Goal: Task Accomplishment & Management: Check status

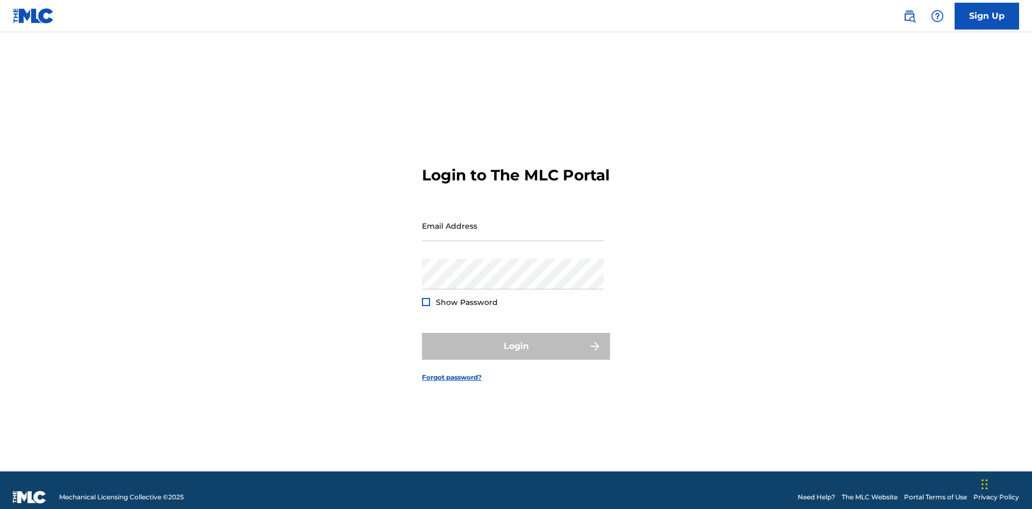
scroll to position [14, 0]
click at [513, 221] on input "Email Address" at bounding box center [513, 226] width 182 height 31
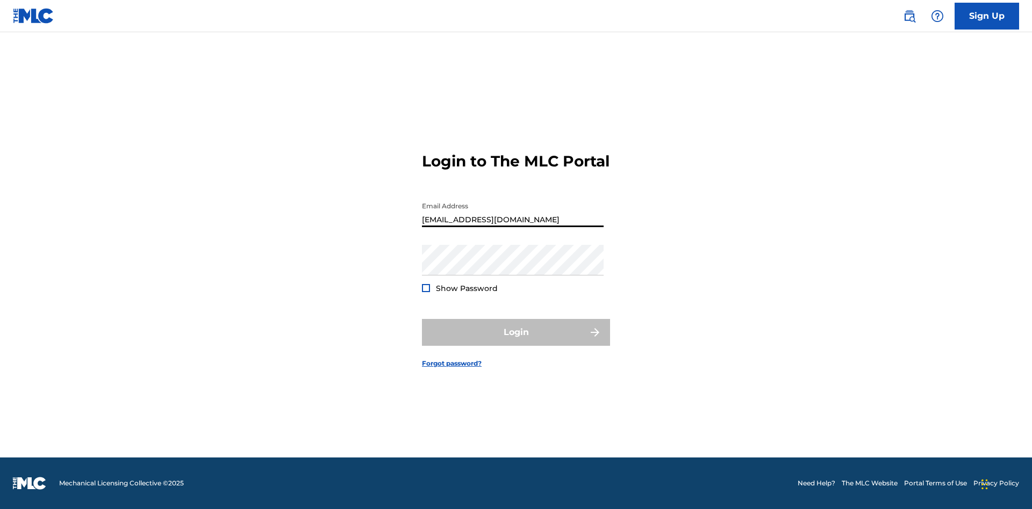
scroll to position [0, 25]
type input "[EMAIL_ADDRESS][DOMAIN_NAME]"
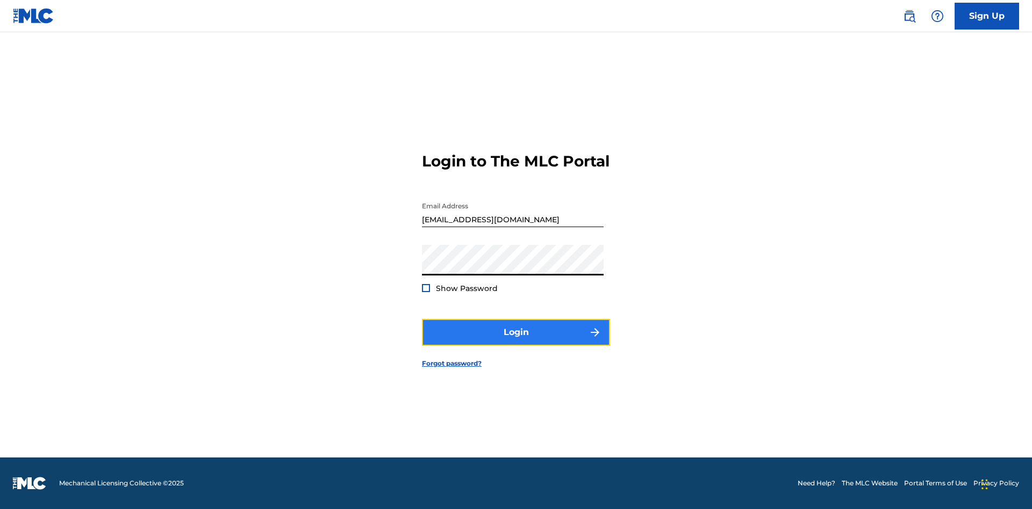
click at [516, 342] on button "Login" at bounding box center [516, 332] width 188 height 27
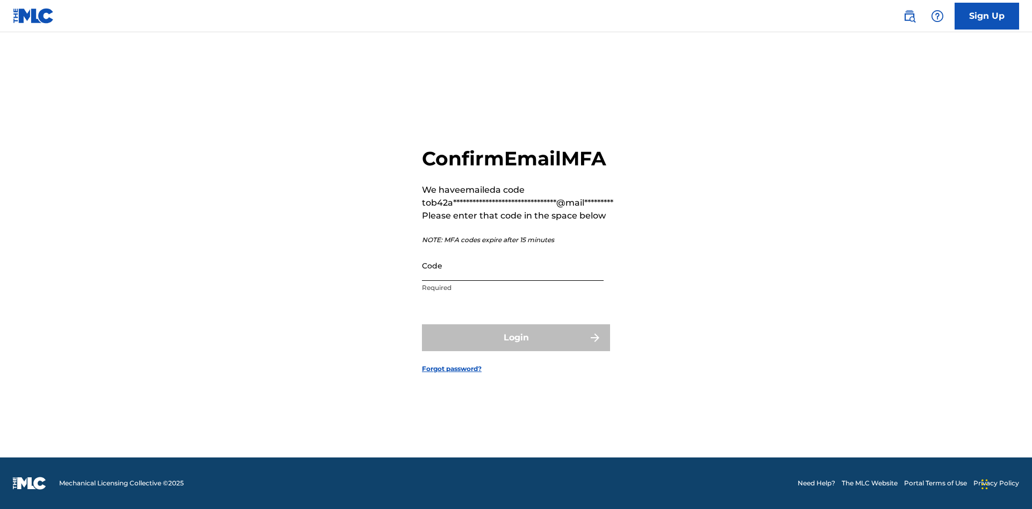
click at [513, 265] on input "Code" at bounding box center [513, 265] width 182 height 31
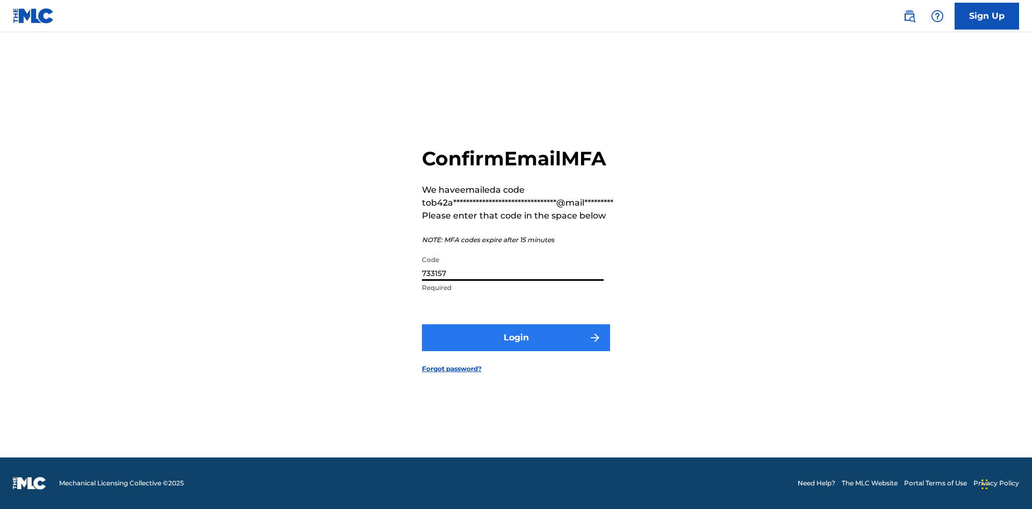
type input "733157"
click at [516, 337] on button "Login" at bounding box center [516, 338] width 188 height 27
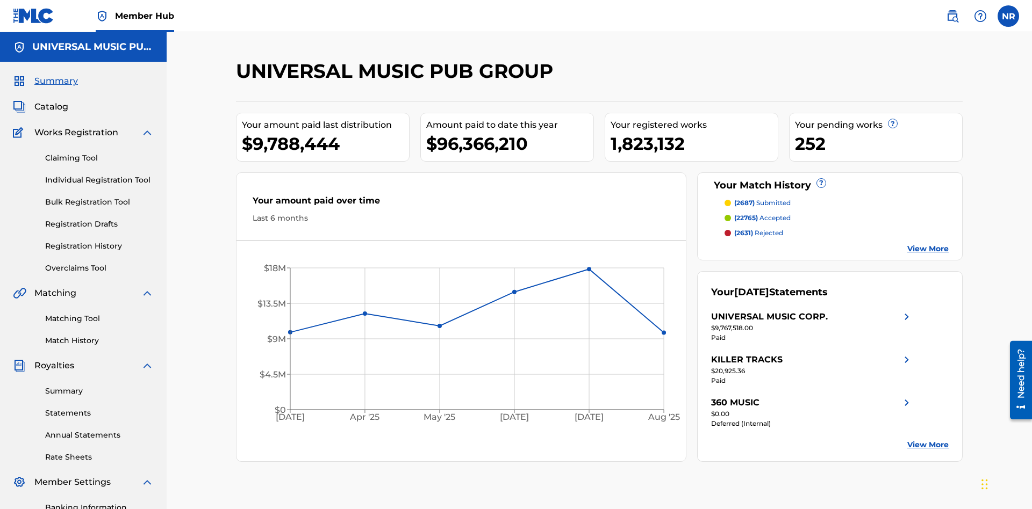
scroll to position [157, 0]
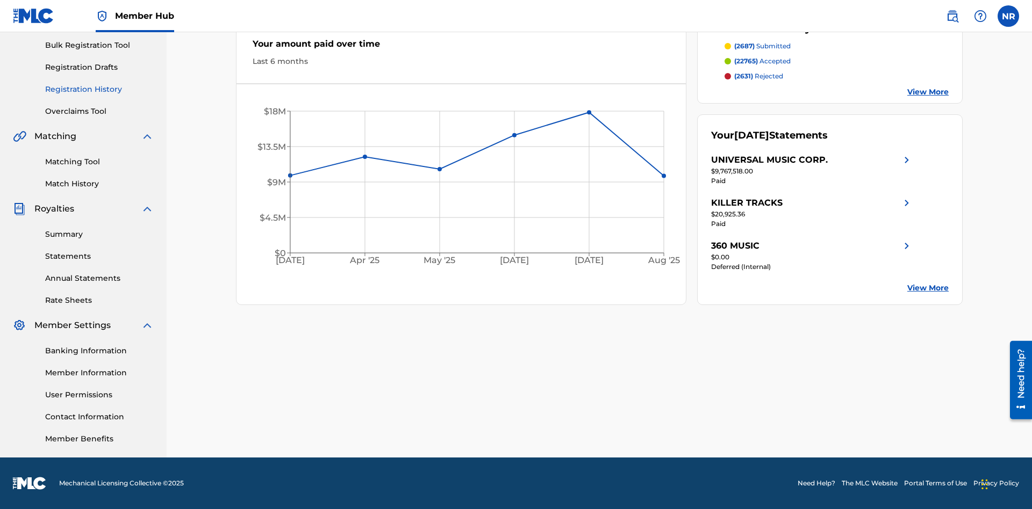
click at [99, 89] on link "Registration History" at bounding box center [99, 89] width 109 height 11
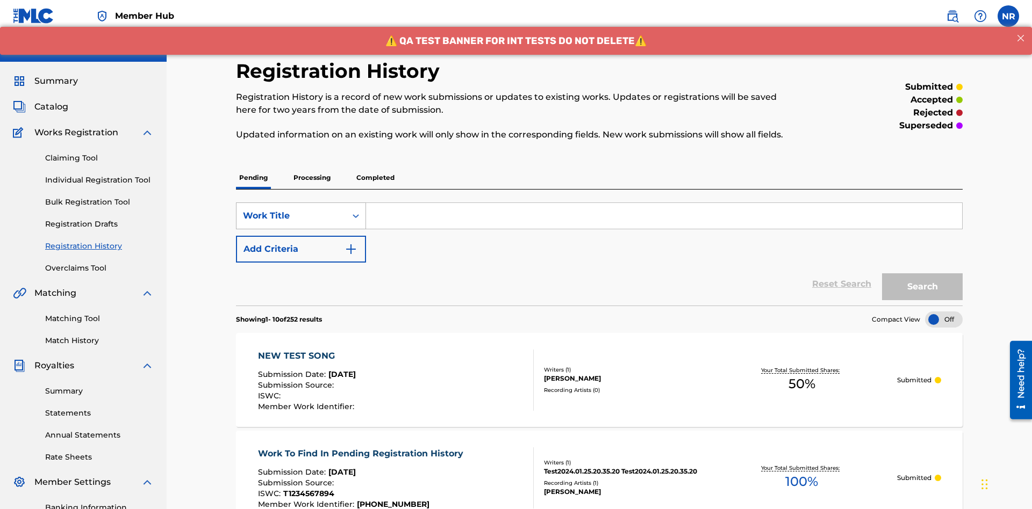
click at [291, 210] on div "Work Title" at bounding box center [291, 216] width 97 height 13
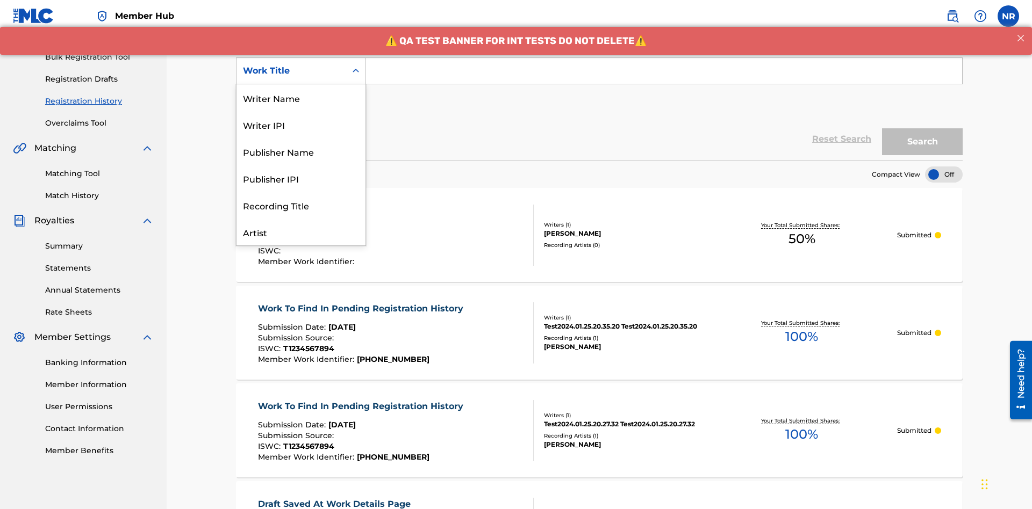
scroll to position [54, 0]
click at [301, 232] on div "Work Title" at bounding box center [300, 232] width 129 height 27
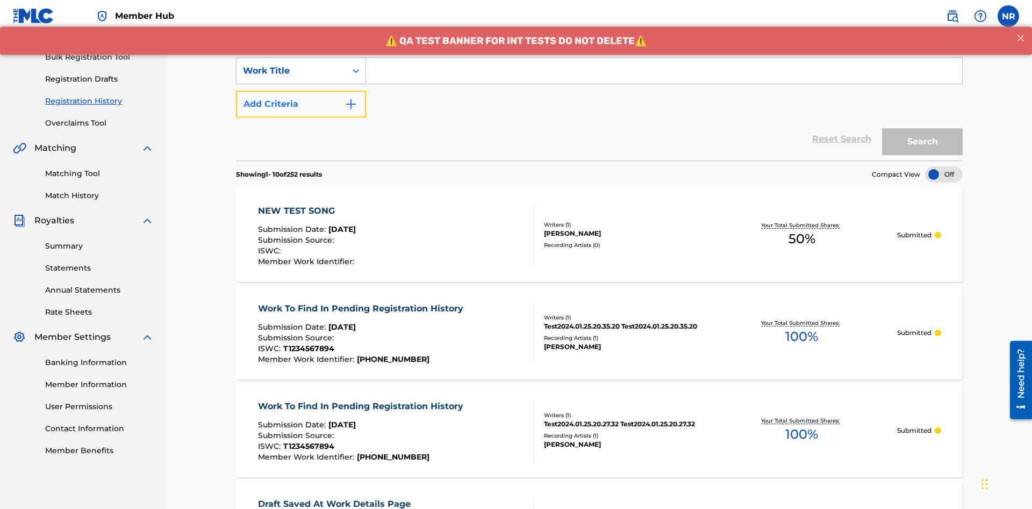
click at [301, 91] on button "Add Criteria" at bounding box center [301, 104] width 130 height 27
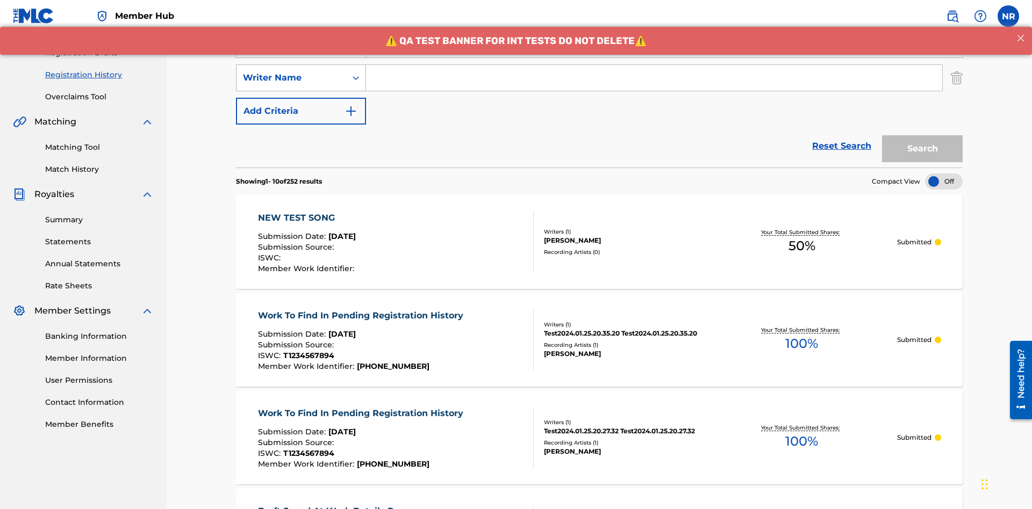
click at [291, 71] on div "Writer Name" at bounding box center [291, 77] width 97 height 13
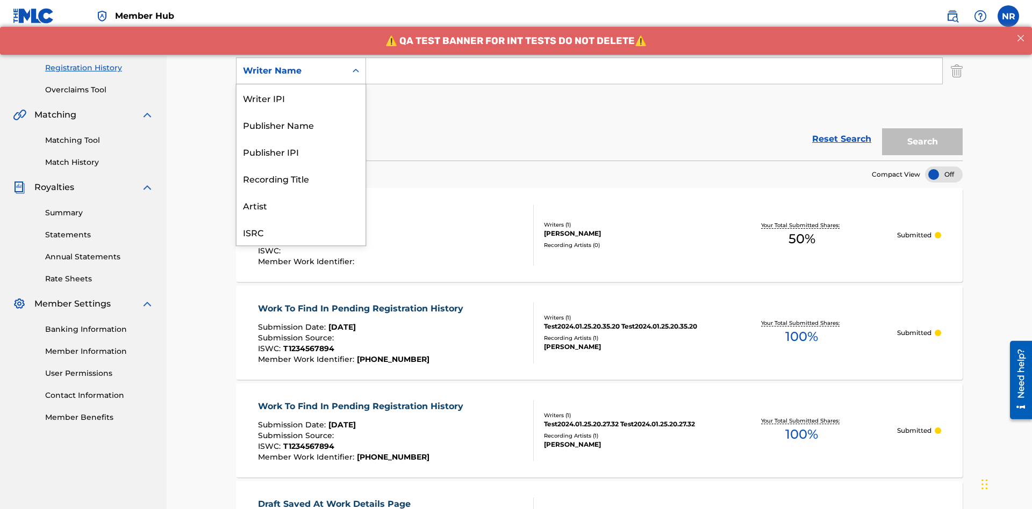
scroll to position [27, 0]
click at [301, 152] on div "Recording Title" at bounding box center [300, 151] width 129 height 27
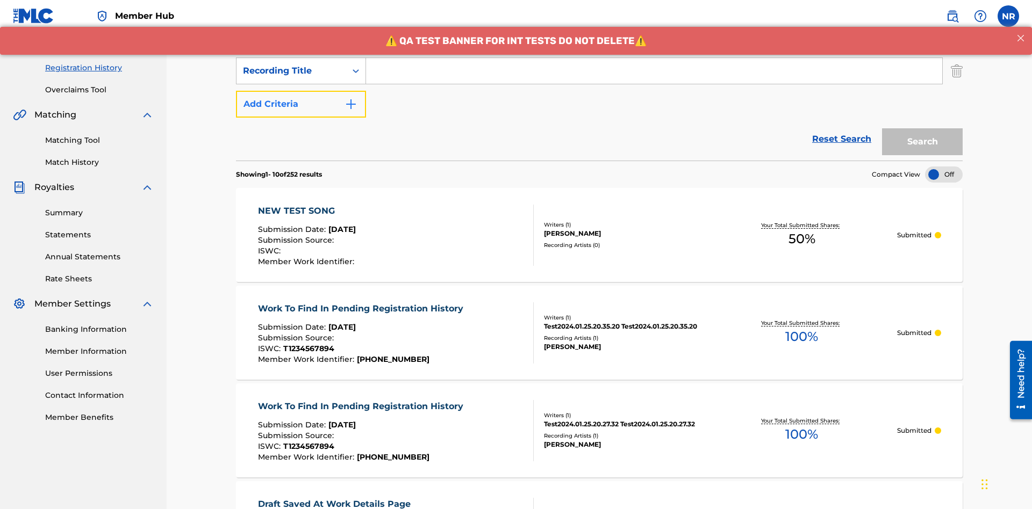
click at [301, 91] on button "Add Criteria" at bounding box center [301, 104] width 130 height 27
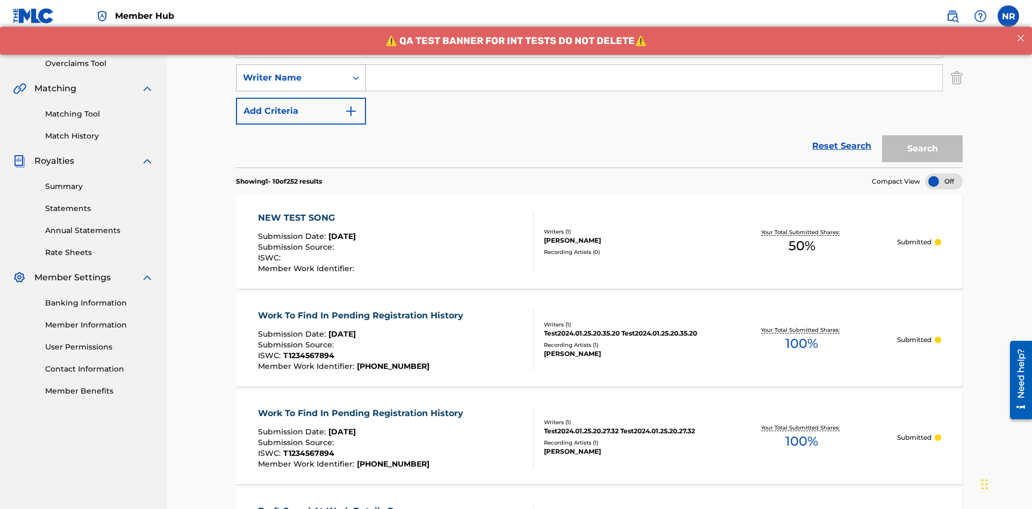
click at [291, 71] on div "Writer Name" at bounding box center [291, 77] width 97 height 13
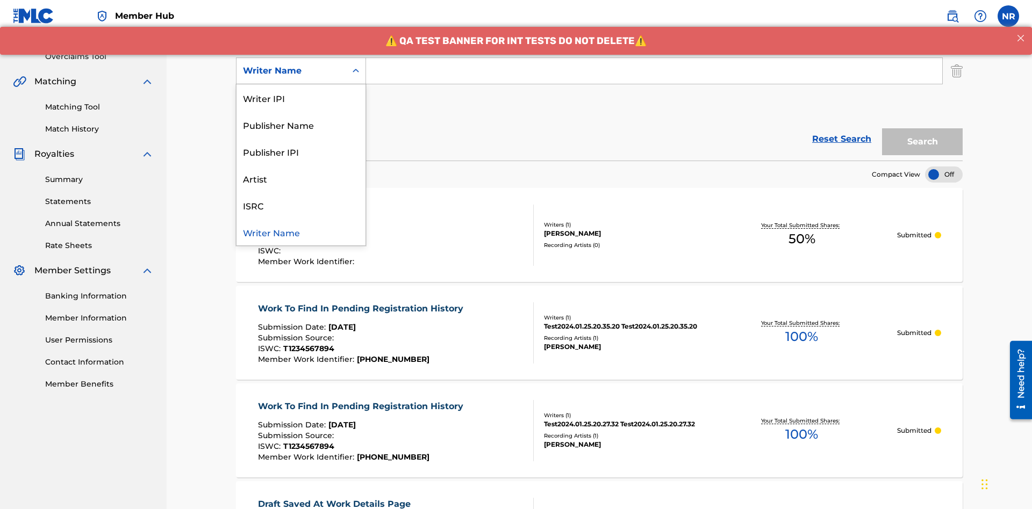
click at [301, 205] on div "ISRC" at bounding box center [300, 205] width 129 height 27
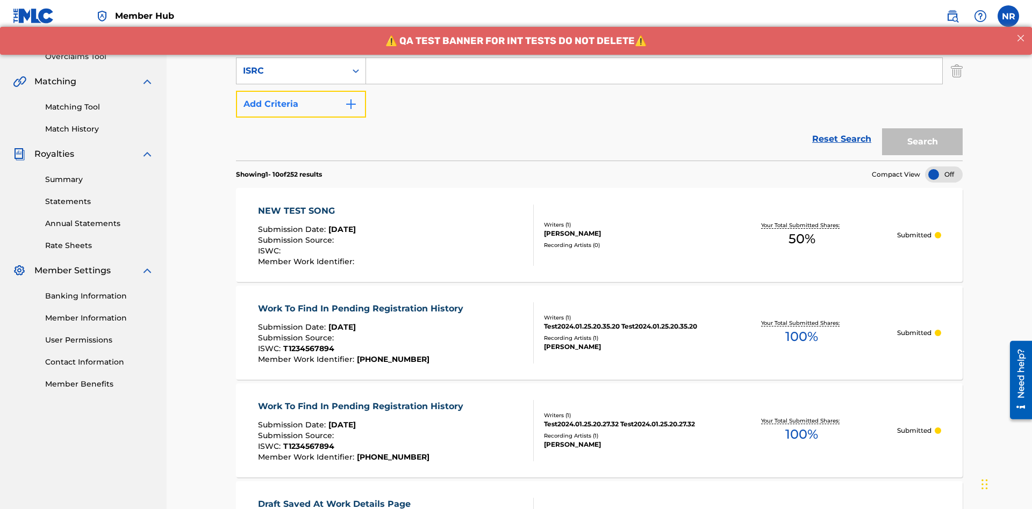
click at [301, 91] on button "Add Criteria" at bounding box center [301, 104] width 130 height 27
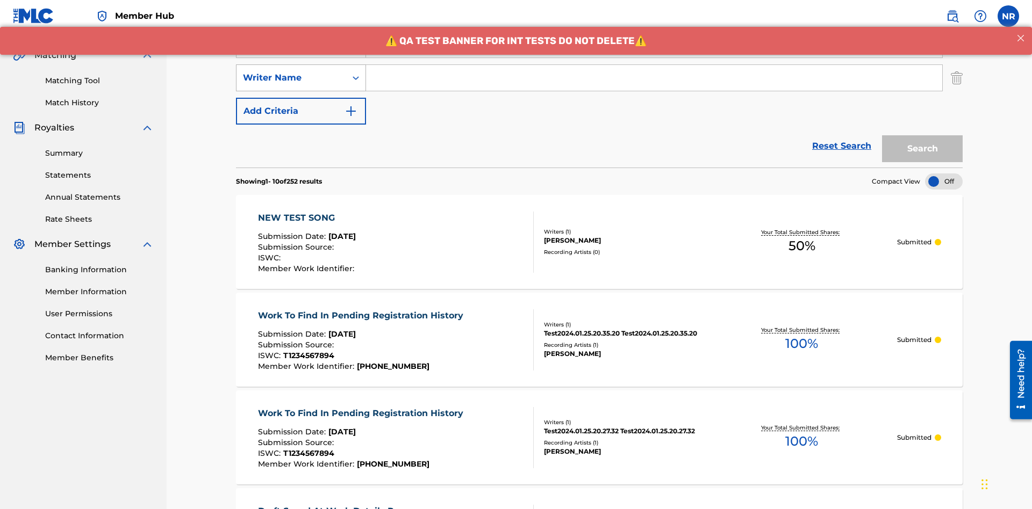
click at [291, 71] on div "Writer Name" at bounding box center [291, 77] width 97 height 13
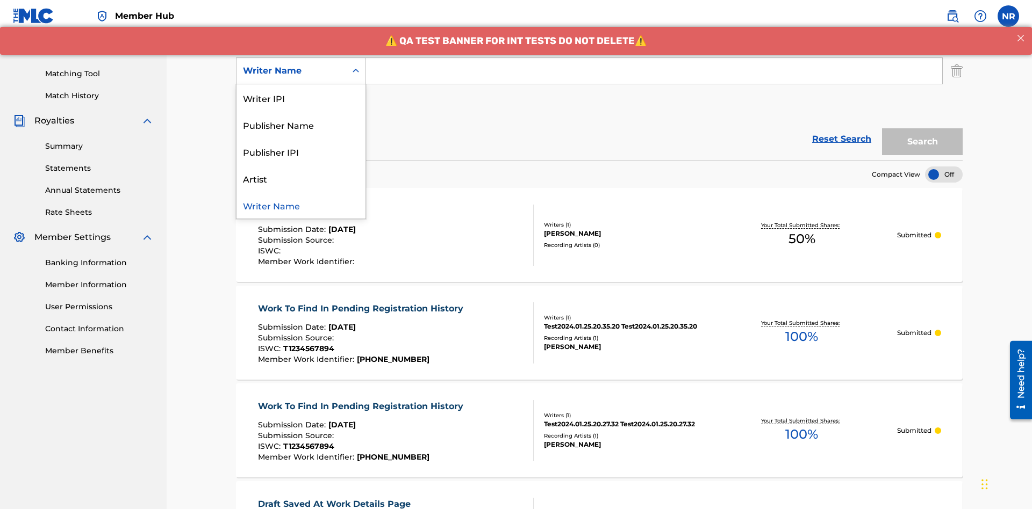
click at [301, 205] on div "Writer Name" at bounding box center [300, 205] width 129 height 27
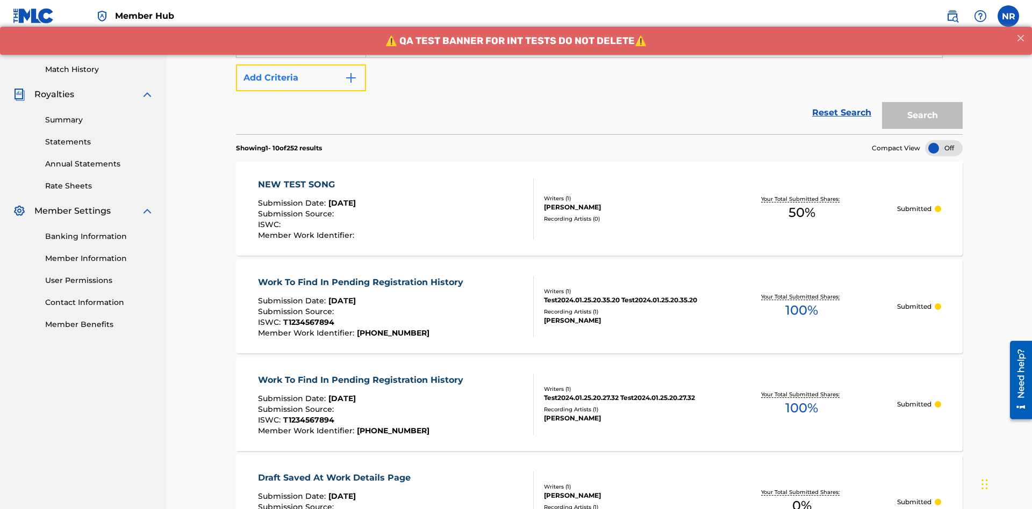
click at [301, 78] on button "Add Criteria" at bounding box center [301, 77] width 130 height 27
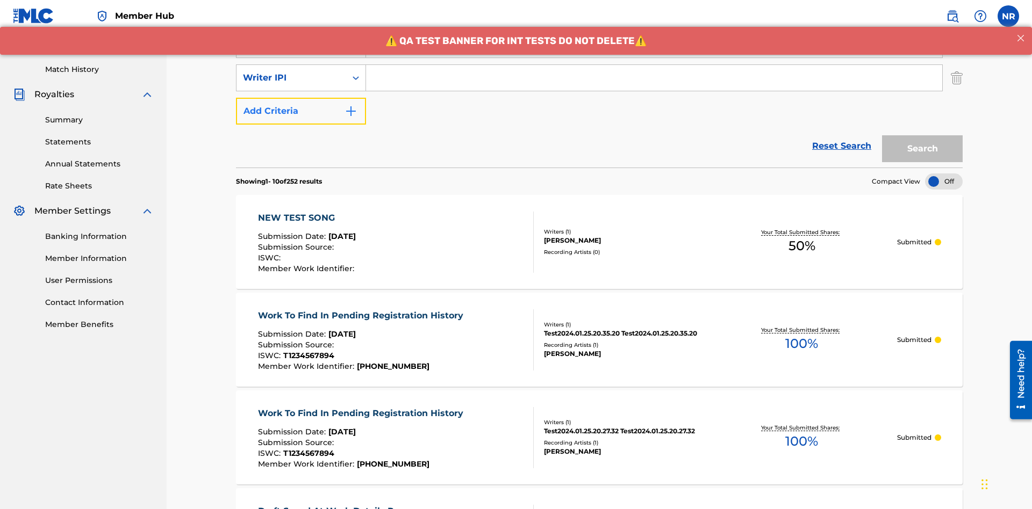
scroll to position [278, 0]
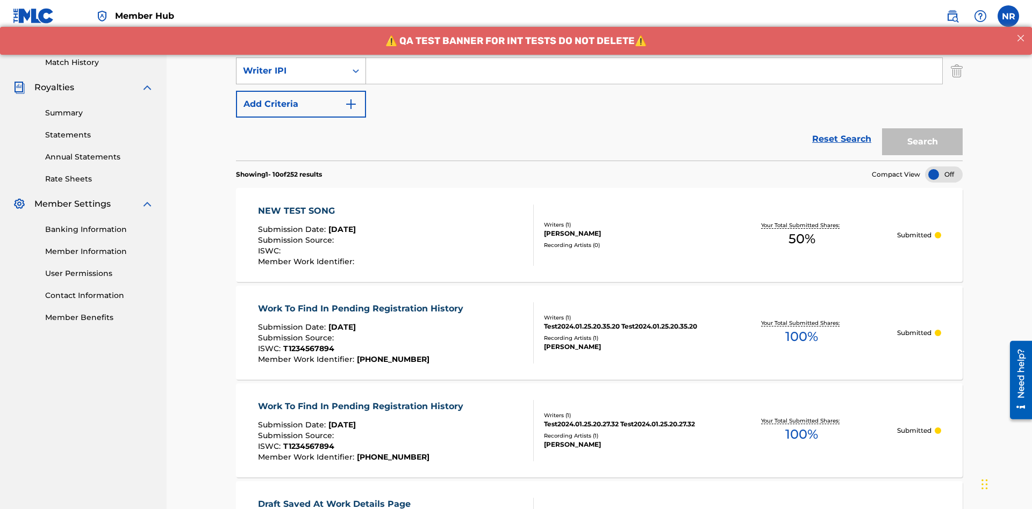
click at [291, 71] on div "Writer IPI" at bounding box center [291, 70] width 97 height 13
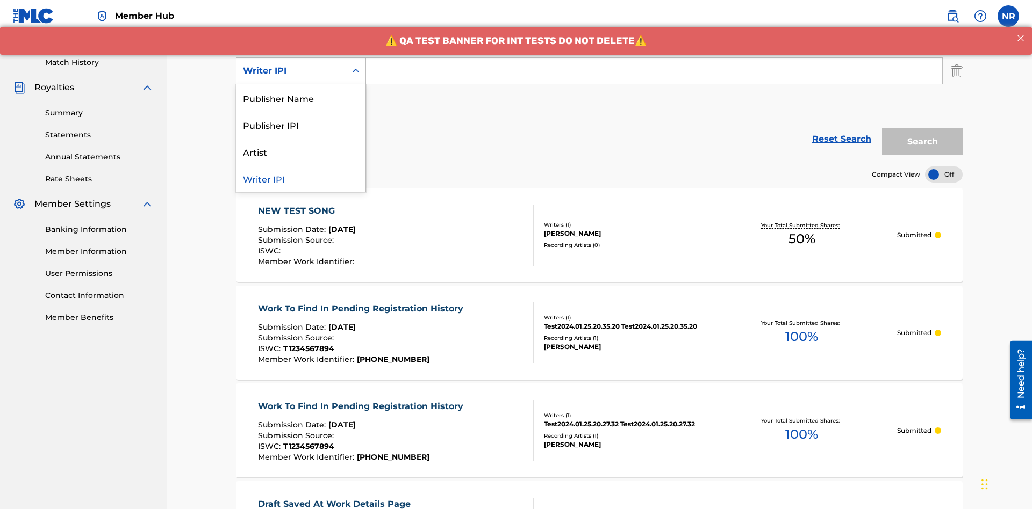
click at [301, 98] on div "Publisher Name" at bounding box center [300, 97] width 129 height 27
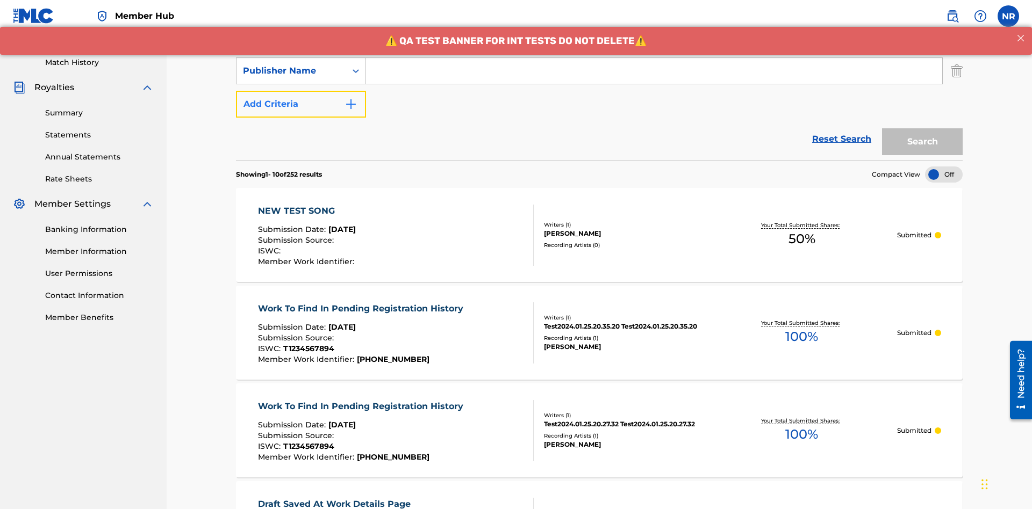
click at [301, 91] on button "Add Criteria" at bounding box center [301, 104] width 130 height 27
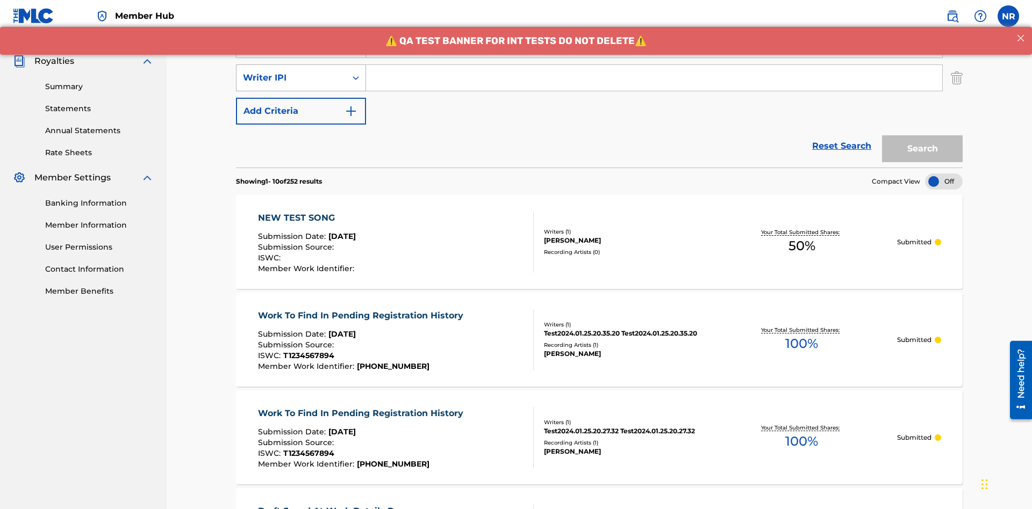
click at [291, 71] on div "Writer IPI" at bounding box center [291, 77] width 97 height 13
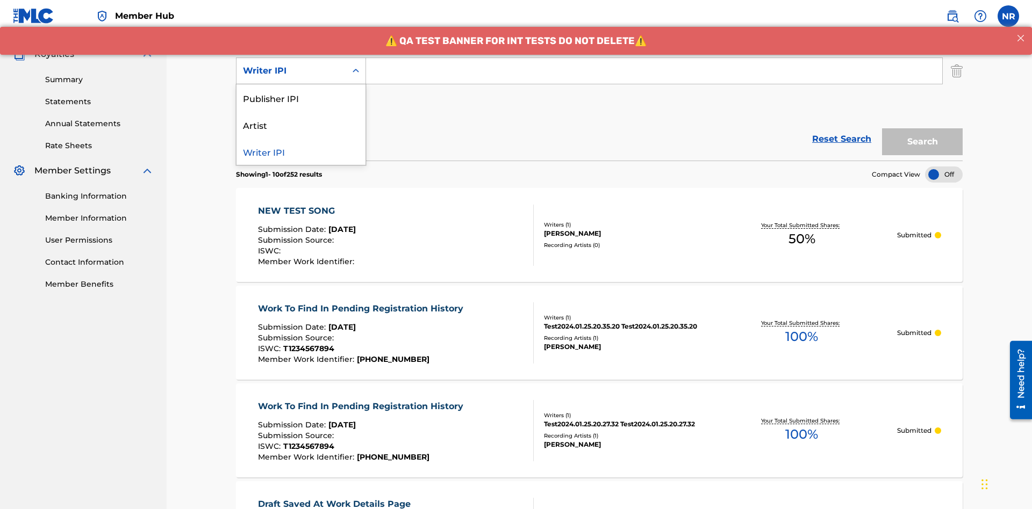
click at [301, 98] on div "Publisher IPI" at bounding box center [300, 97] width 129 height 27
click at [301, 91] on button "Add Criteria" at bounding box center [301, 104] width 130 height 27
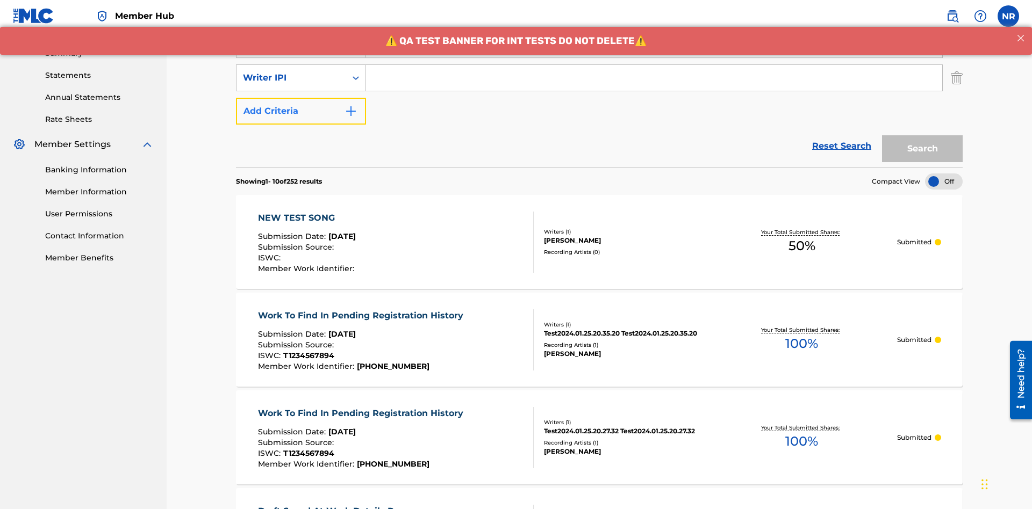
scroll to position [345, 0]
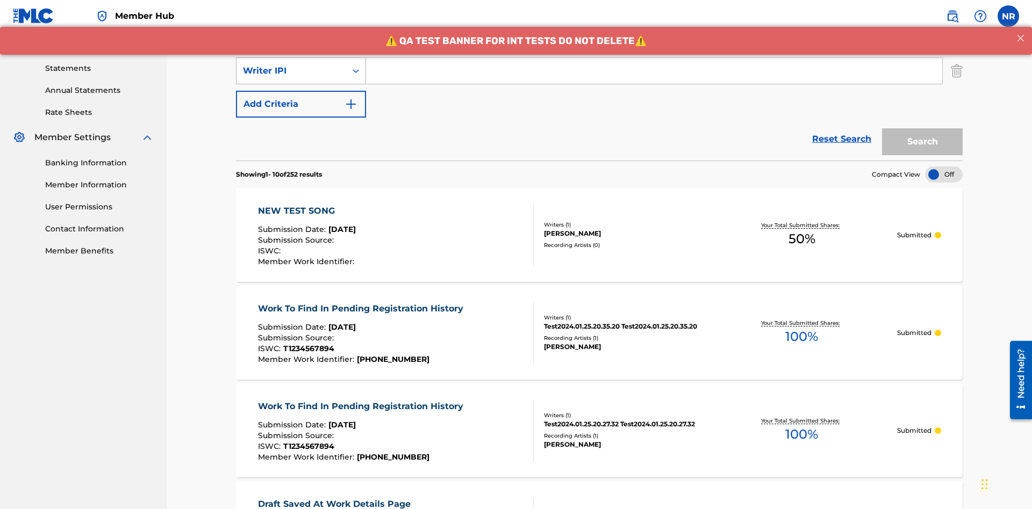
click at [291, 71] on div "Writer IPI" at bounding box center [291, 70] width 97 height 13
click at [301, 98] on div "Artist" at bounding box center [300, 97] width 129 height 27
click at [301, 91] on button "Add Criteria" at bounding box center [301, 104] width 130 height 27
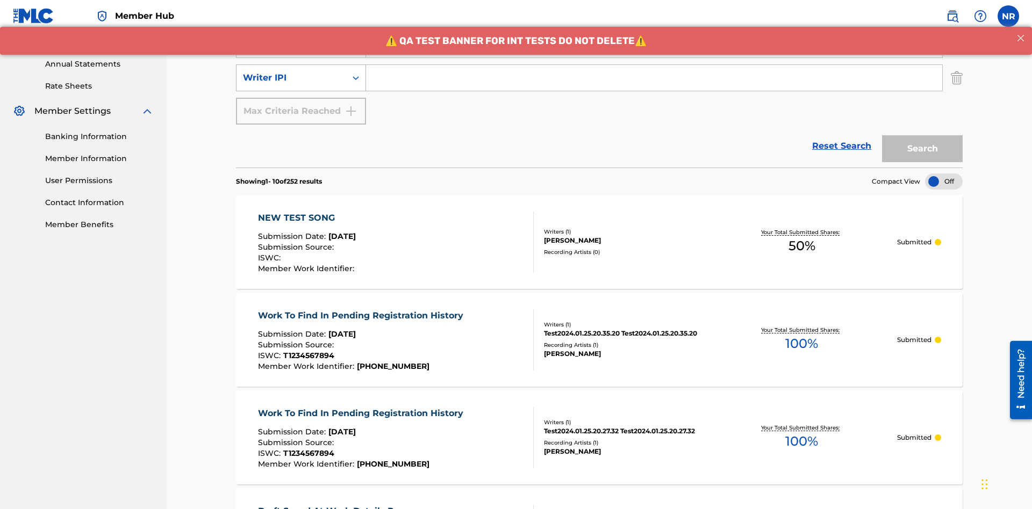
click at [291, 71] on div "Writer IPI" at bounding box center [291, 77] width 97 height 13
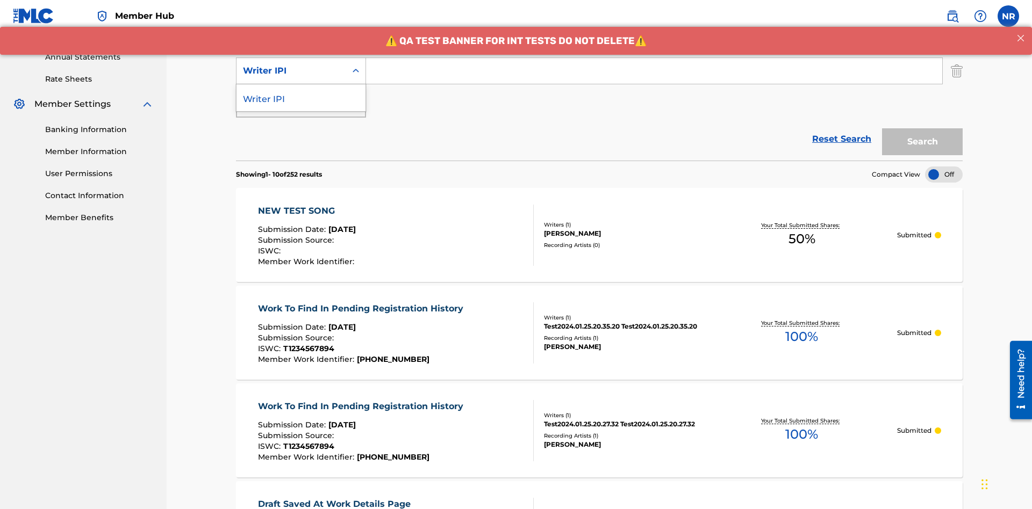
click at [301, 98] on div "Writer IPI" at bounding box center [300, 97] width 129 height 27
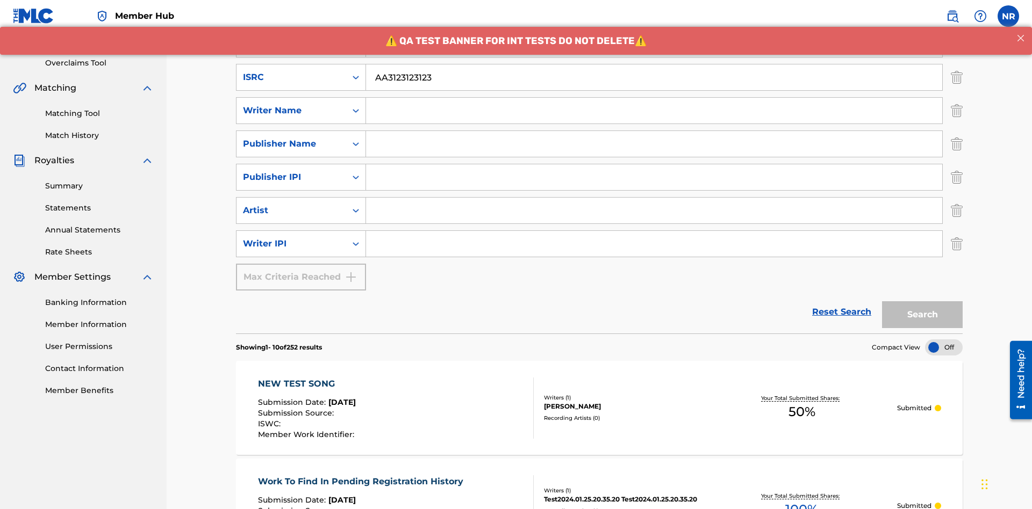
scroll to position [139, 0]
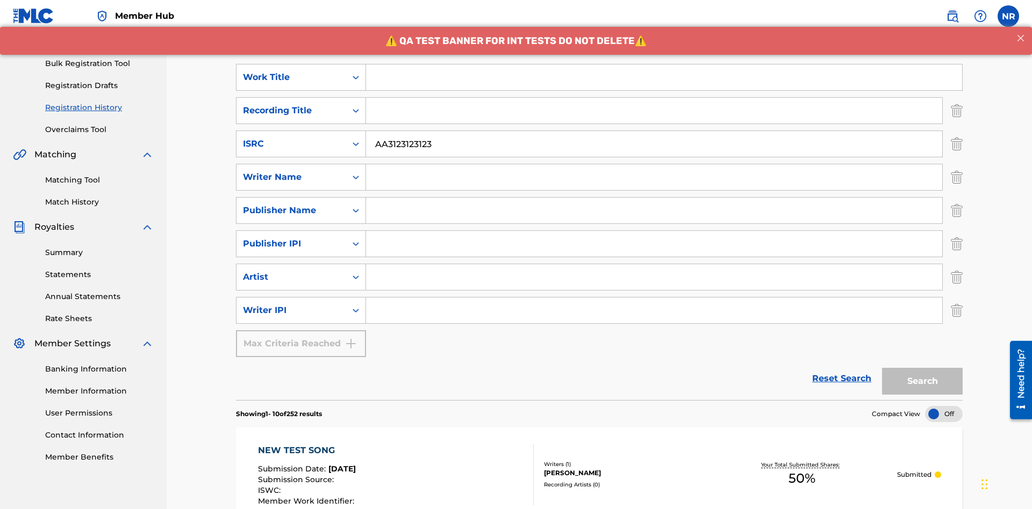
type input "AA3123123123"
click at [664, 77] on input "Search Form" at bounding box center [664, 77] width 596 height 26
type input "MY FAVORITE DUMMY MUSIC WORK"
click at [654, 164] on input "Search Form" at bounding box center [654, 177] width 576 height 26
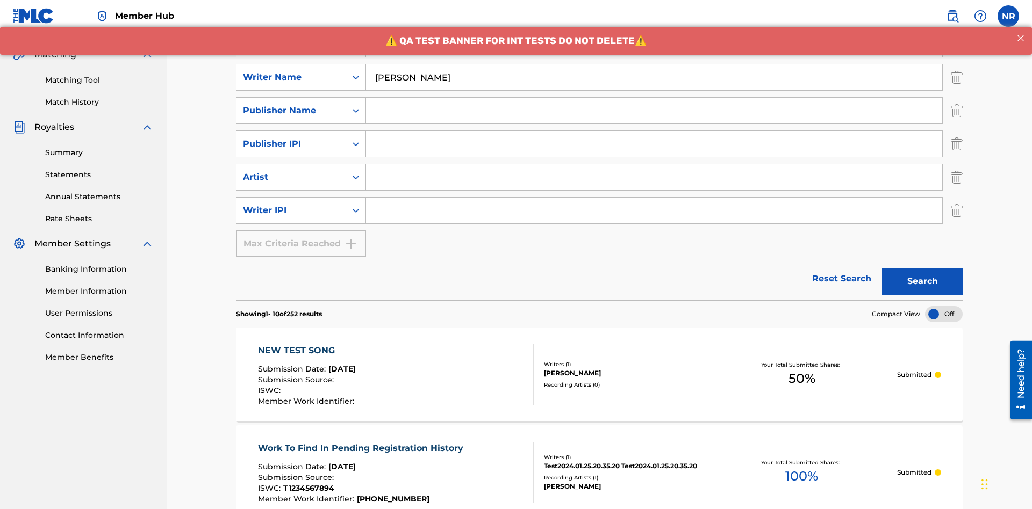
type input "BERKOWITZ"
click at [654, 198] on input "Search Form" at bounding box center [654, 211] width 576 height 26
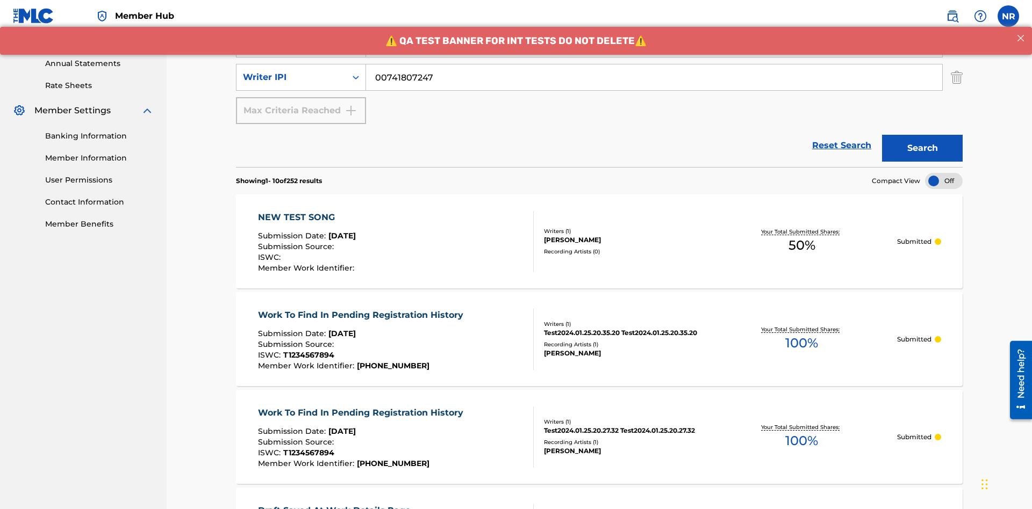
scroll to position [272, 0]
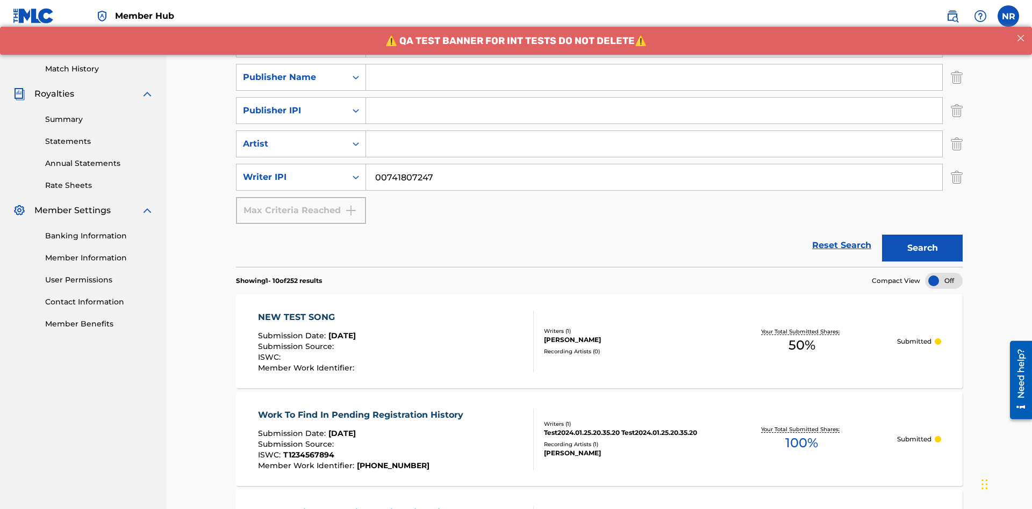
type input "00741807247"
click at [654, 77] on input "Search Form" at bounding box center [654, 77] width 576 height 26
type input "CALACA"
click at [654, 98] on input "Search Form" at bounding box center [654, 111] width 576 height 26
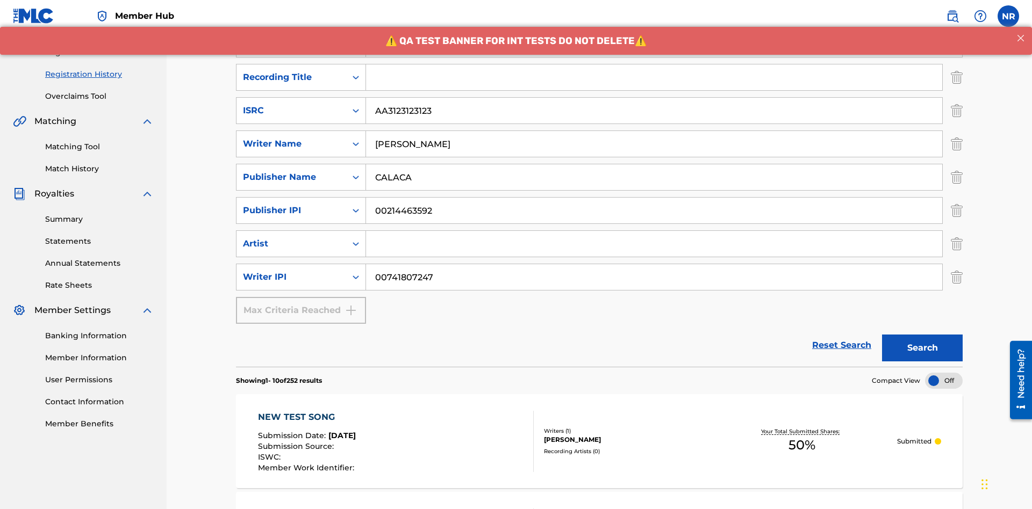
type input "00214463592"
click at [654, 77] on input "Search Form" at bounding box center [654, 77] width 576 height 26
type input "Best Song Ever"
click at [654, 231] on input "Search Form" at bounding box center [654, 244] width 576 height 26
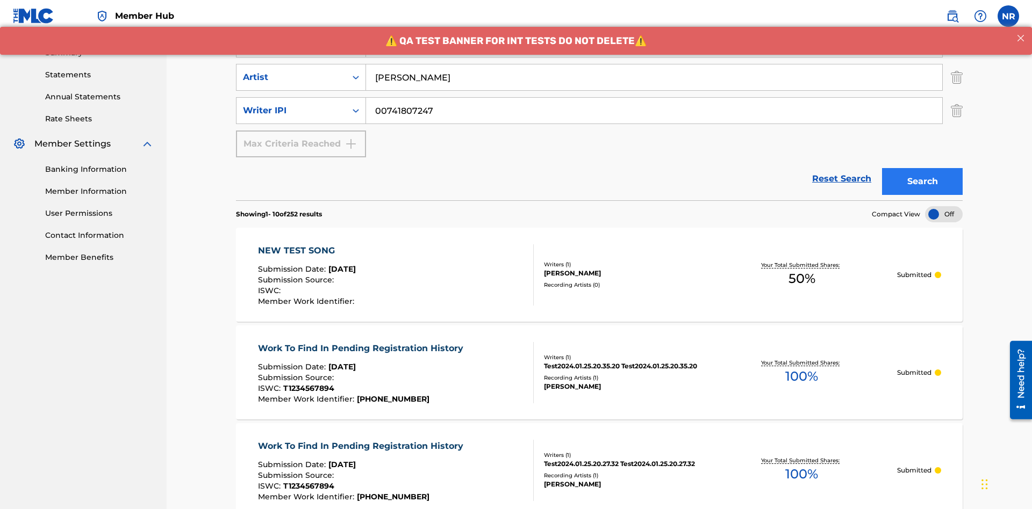
type input "Joe Lewis"
click at [922, 168] on button "Search" at bounding box center [922, 181] width 81 height 27
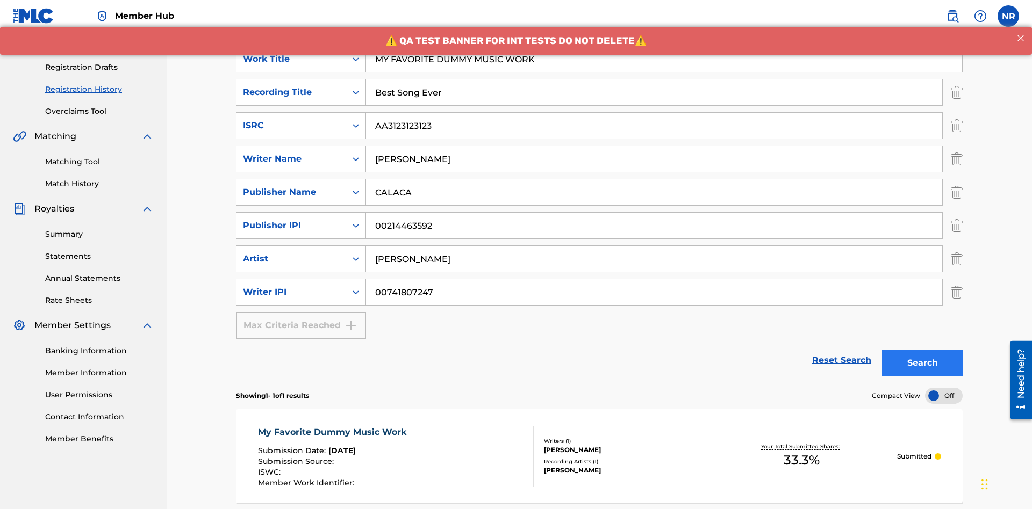
scroll to position [270, 0]
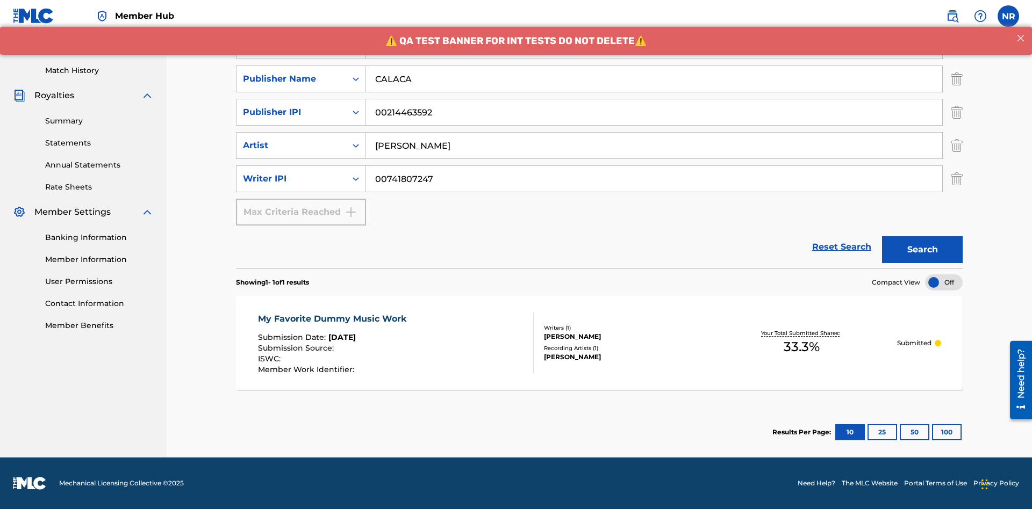
click at [333, 319] on div "My Favorite Dummy Music Work" at bounding box center [335, 319] width 154 height 13
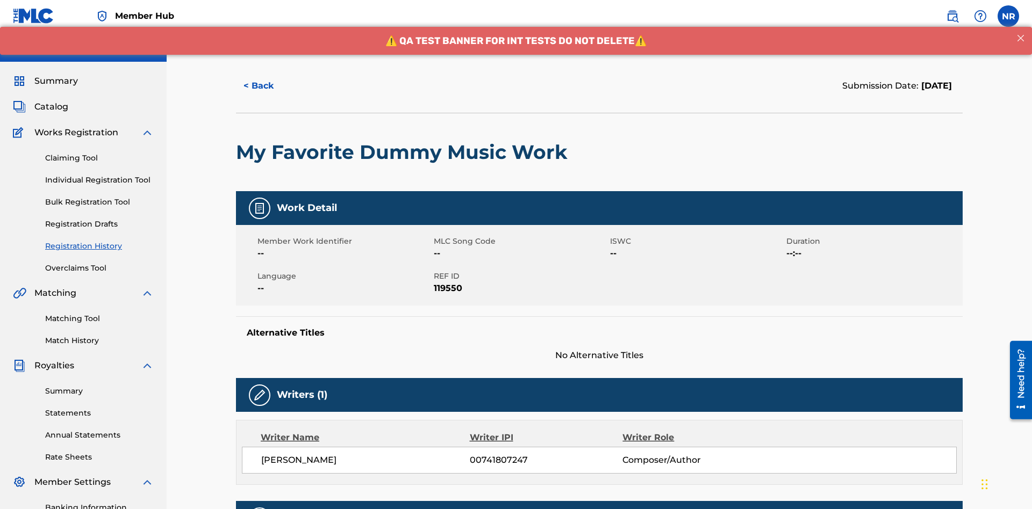
scroll to position [316, 0]
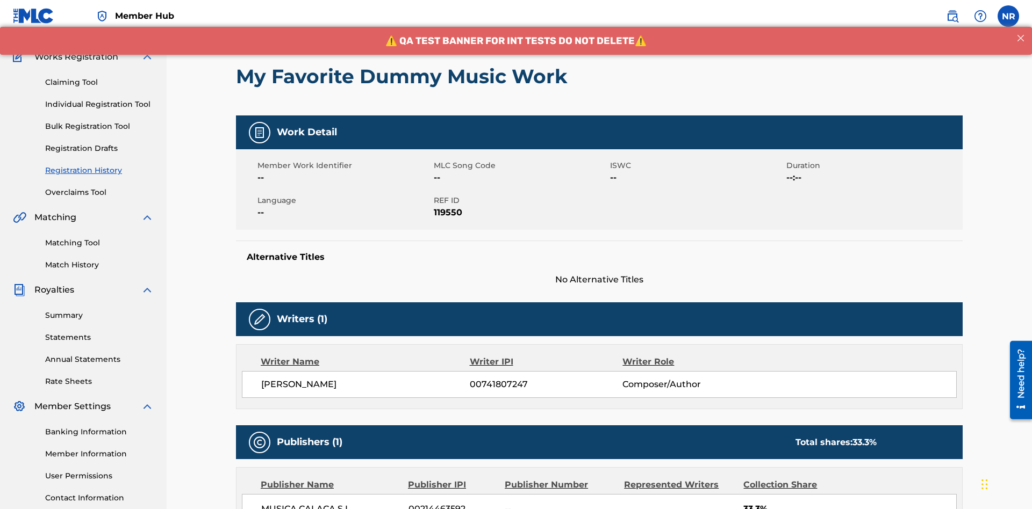
click at [268, 24] on button "< Back" at bounding box center [268, 10] width 64 height 27
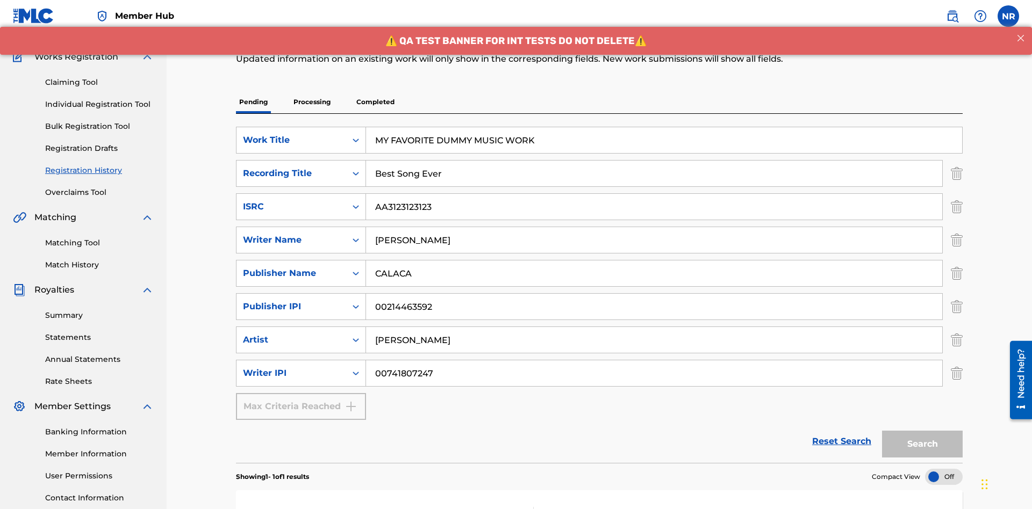
scroll to position [157, 0]
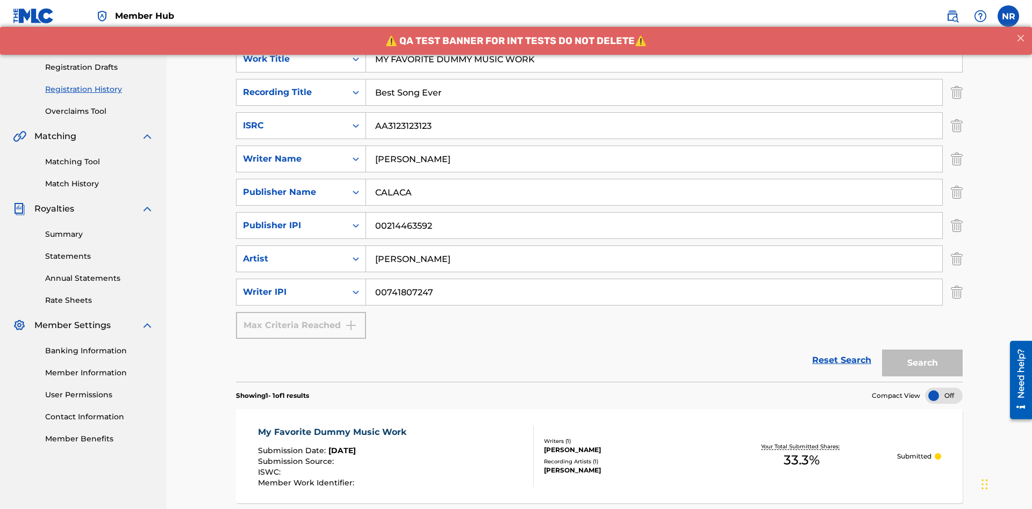
click at [312, 32] on p "Processing" at bounding box center [312, 21] width 44 height 23
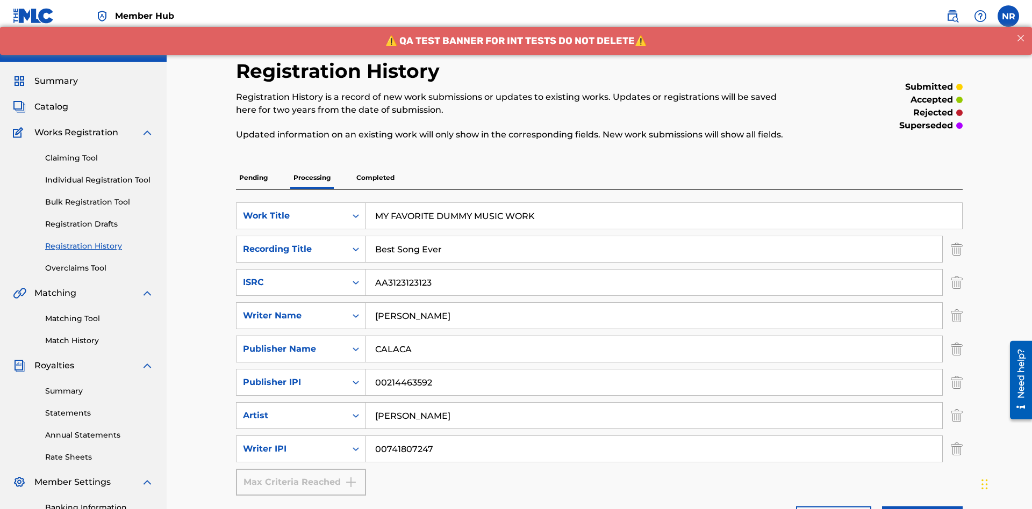
scroll to position [157, 0]
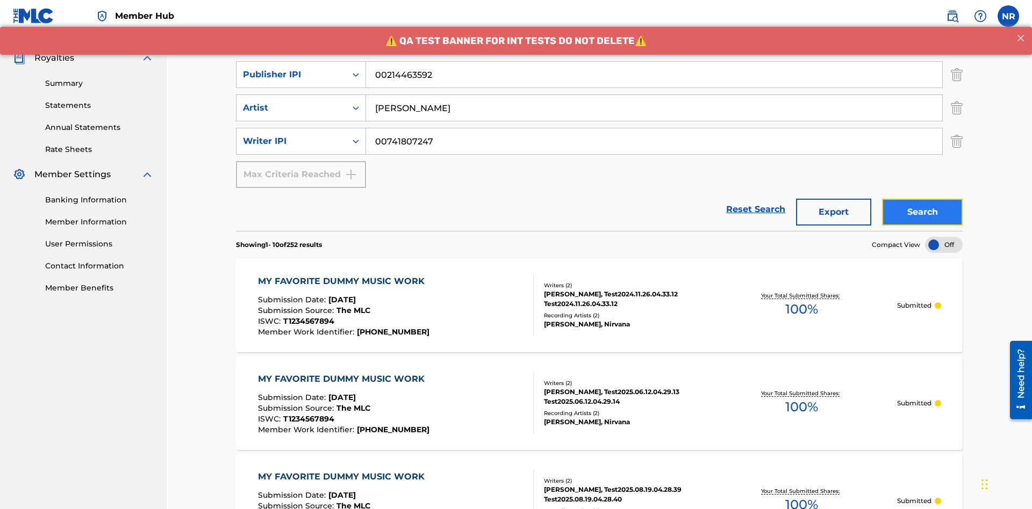
click at [922, 199] on button "Search" at bounding box center [922, 212] width 81 height 27
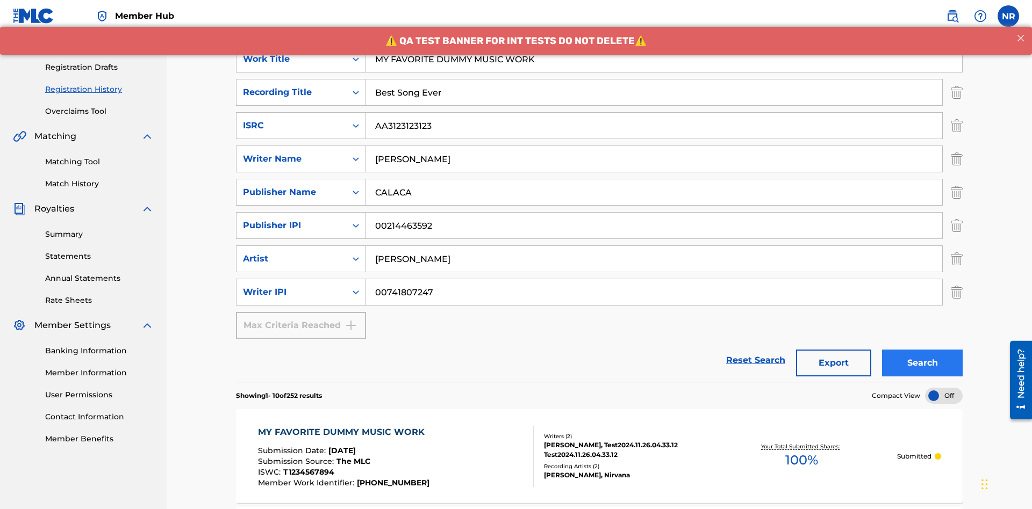
scroll to position [480, 0]
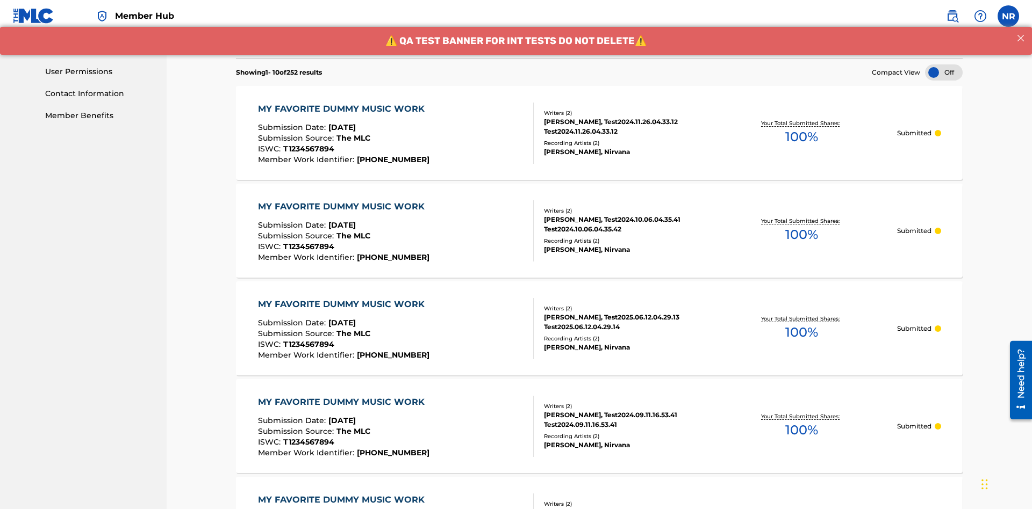
click at [342, 103] on div "MY FAVORITE DUMMY MUSIC WORK" at bounding box center [344, 109] width 172 height 13
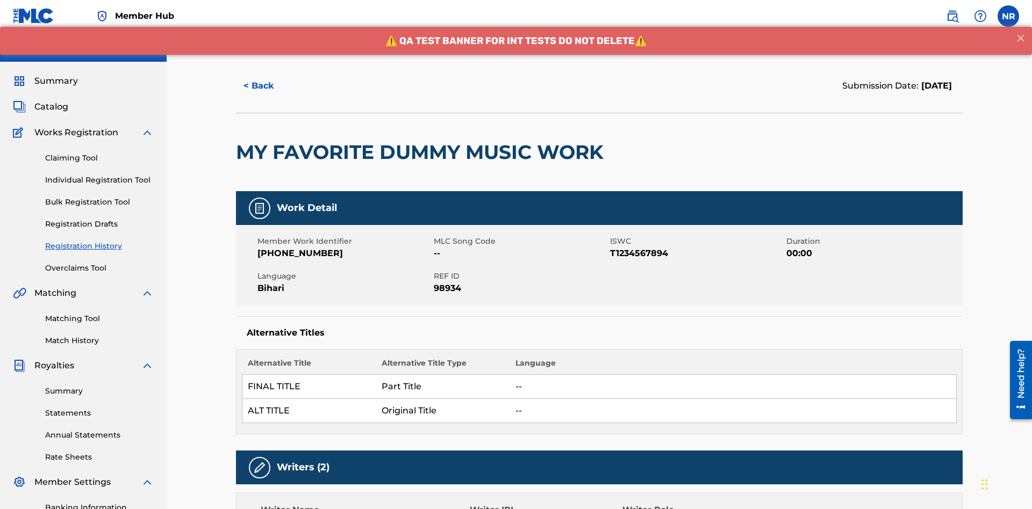
scroll to position [738, 0]
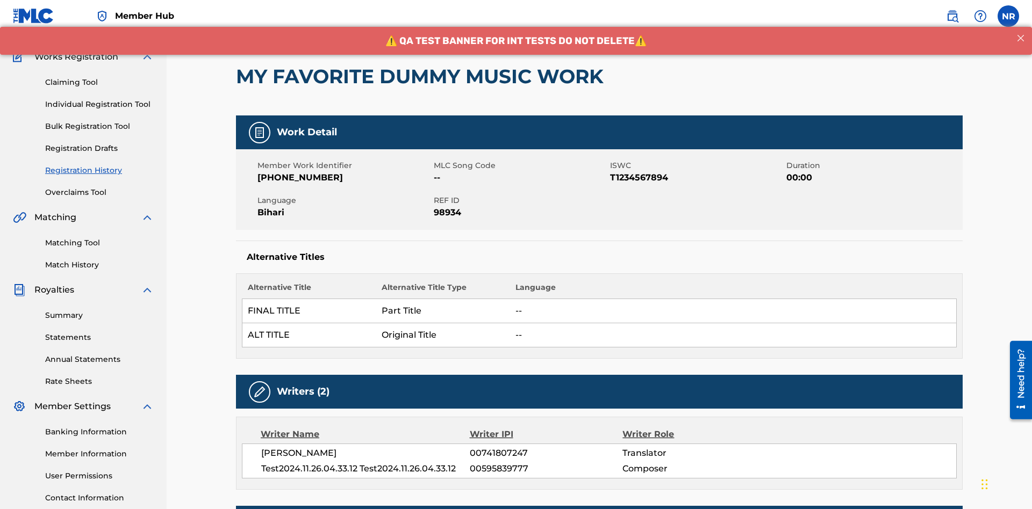
click at [268, 24] on button "< Back" at bounding box center [268, 10] width 64 height 27
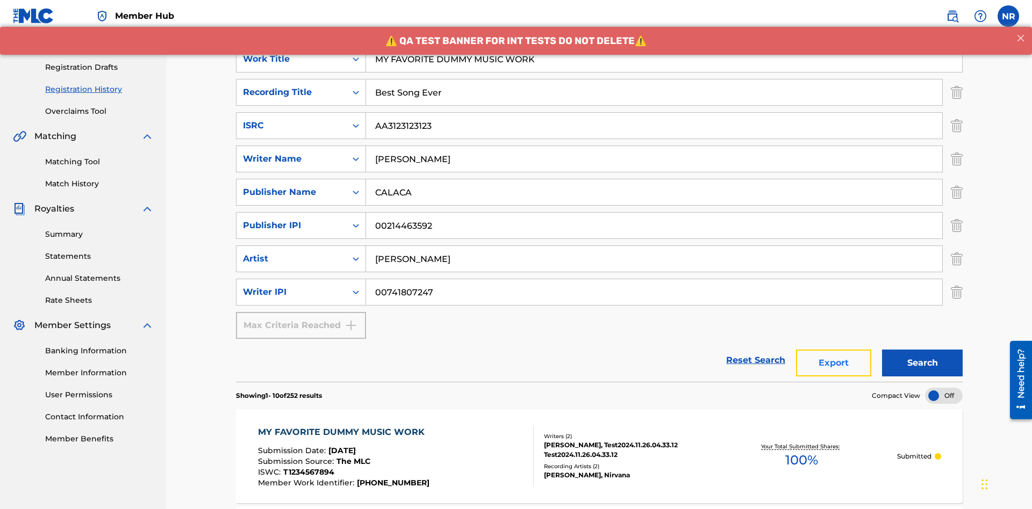
click at [833, 350] on button "Export" at bounding box center [833, 363] width 75 height 27
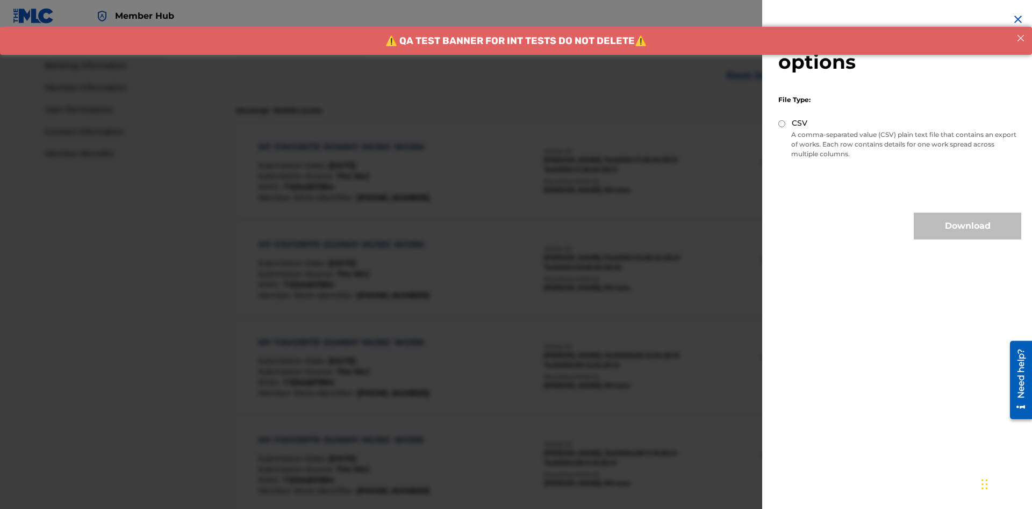
click at [782, 124] on input "CSV" at bounding box center [781, 123] width 7 height 7
radio input "true"
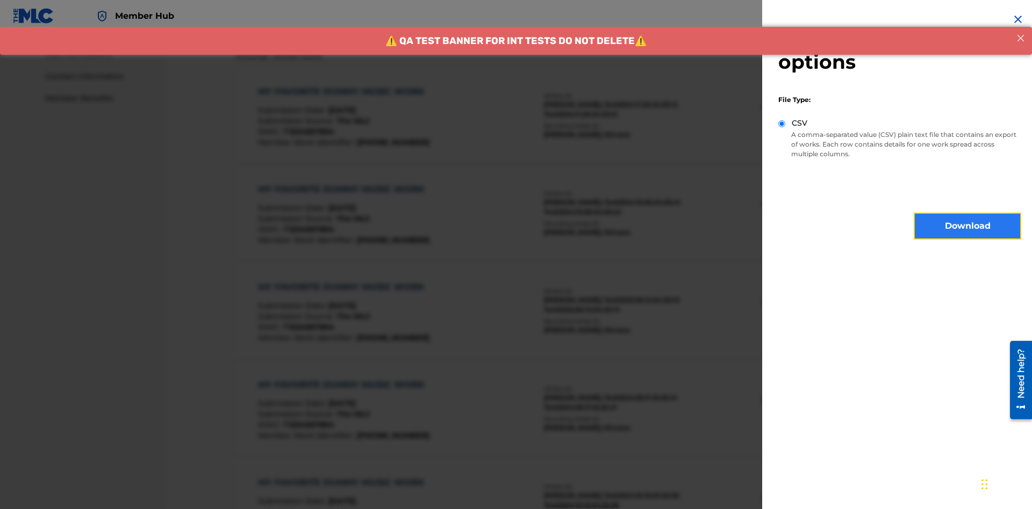
click at [967, 226] on button "Download" at bounding box center [966, 226] width 107 height 27
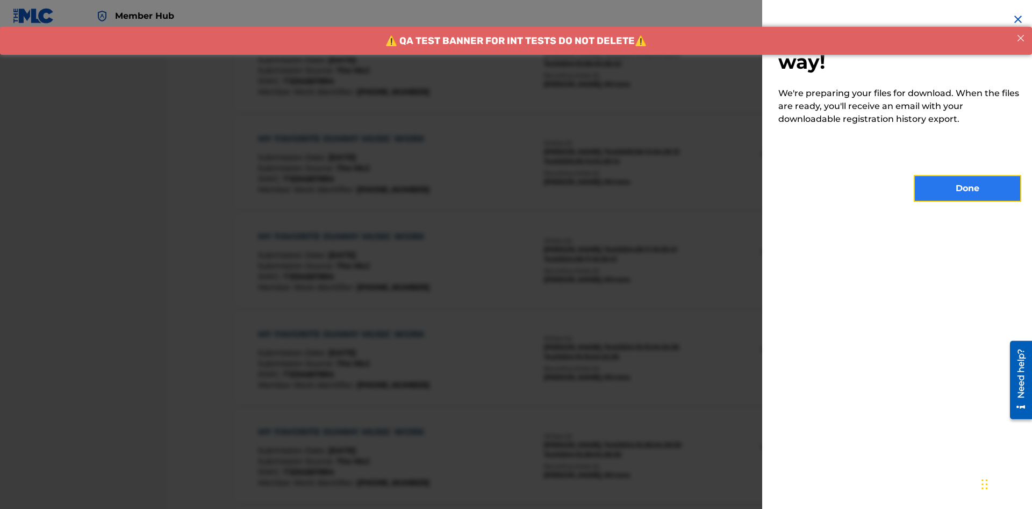
click at [967, 189] on button "Done" at bounding box center [966, 188] width 107 height 27
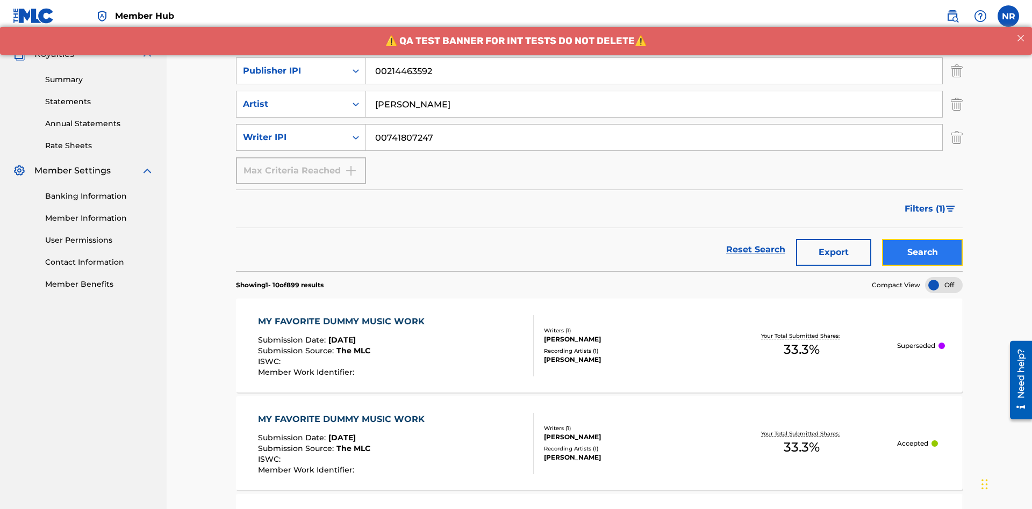
click at [922, 239] on button "Search" at bounding box center [922, 252] width 81 height 27
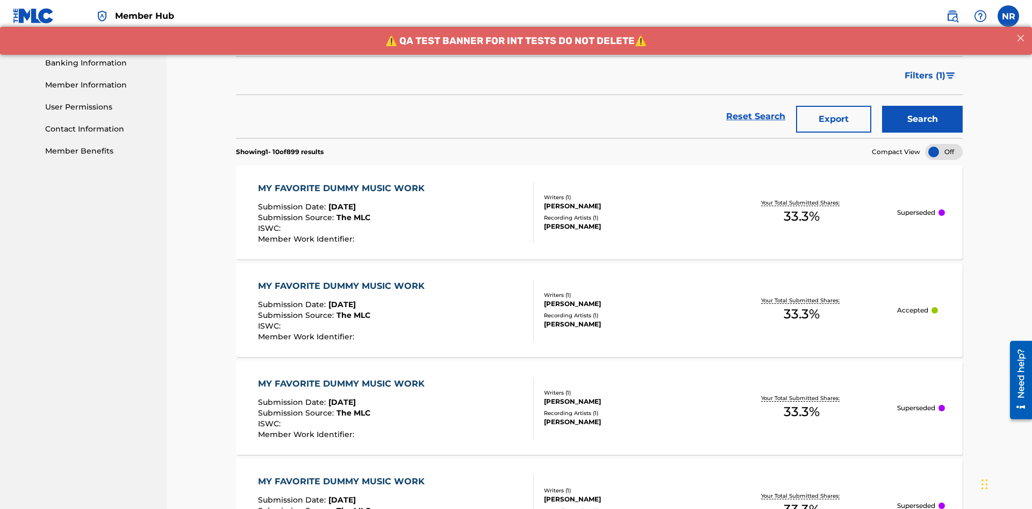
click at [342, 182] on div "MY FAVORITE DUMMY MUSIC WORK" at bounding box center [344, 188] width 172 height 13
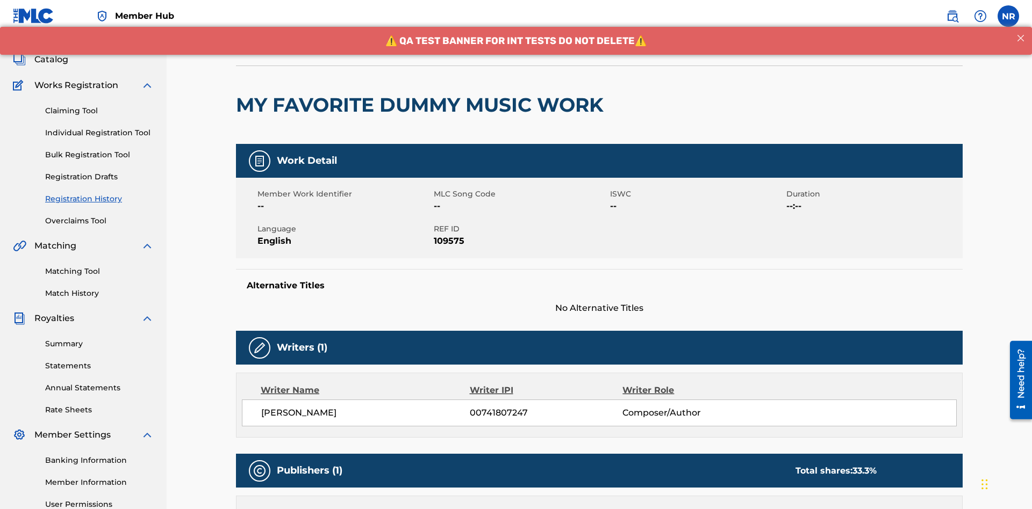
click at [268, 52] on button "< Back" at bounding box center [268, 38] width 64 height 27
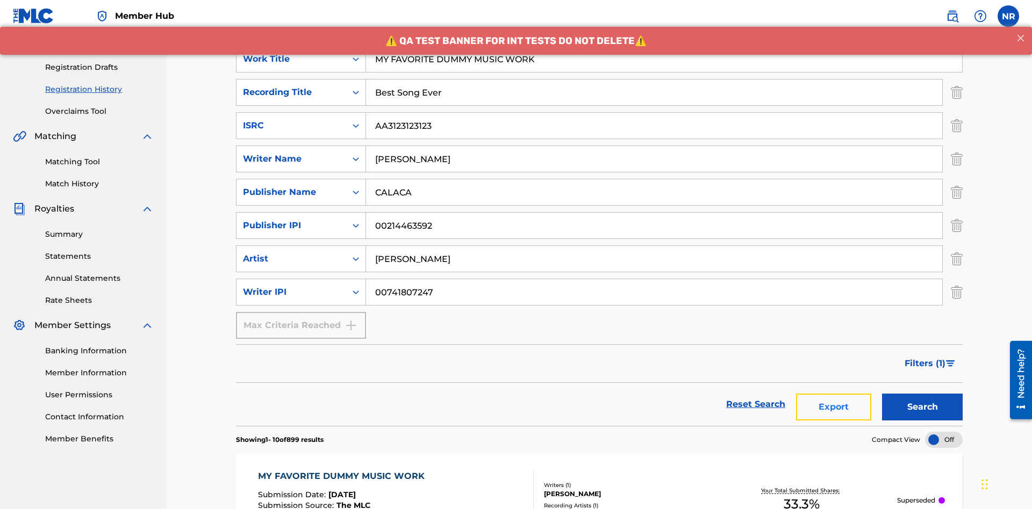
click at [833, 394] on button "Export" at bounding box center [833, 407] width 75 height 27
